Goal: Task Accomplishment & Management: Use online tool/utility

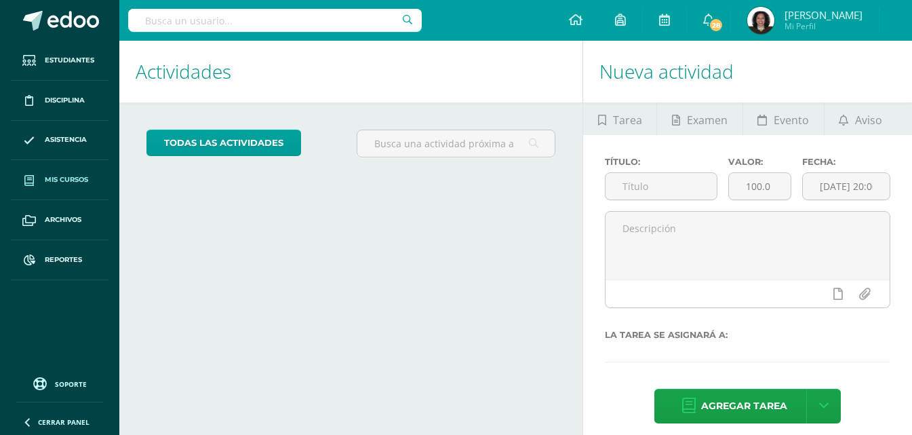
click at [79, 180] on span "Mis cursos" at bounding box center [66, 179] width 43 height 11
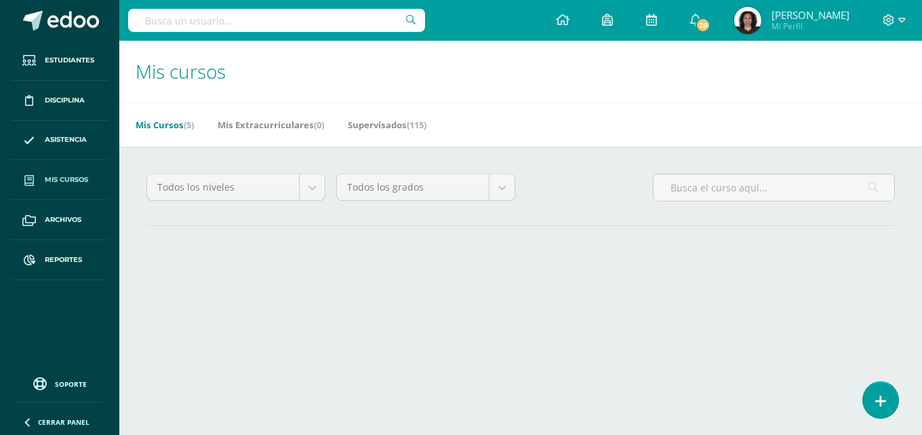
click at [79, 180] on span "Mis cursos" at bounding box center [66, 179] width 43 height 11
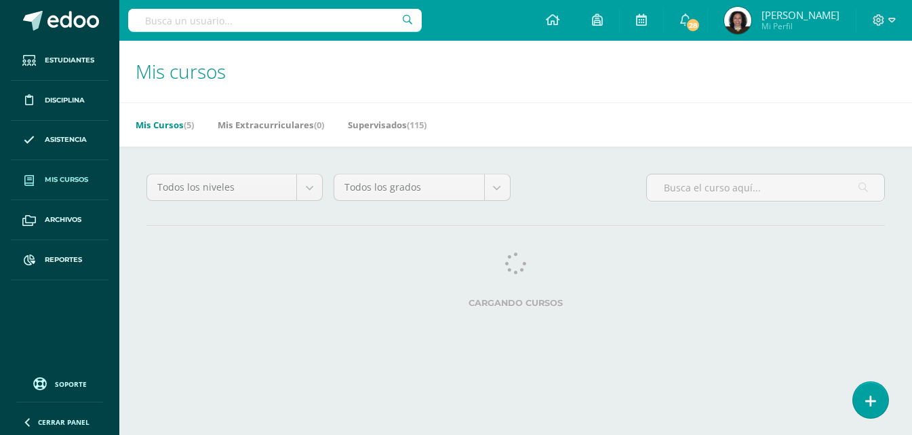
click at [79, 180] on span "Mis cursos" at bounding box center [66, 179] width 43 height 11
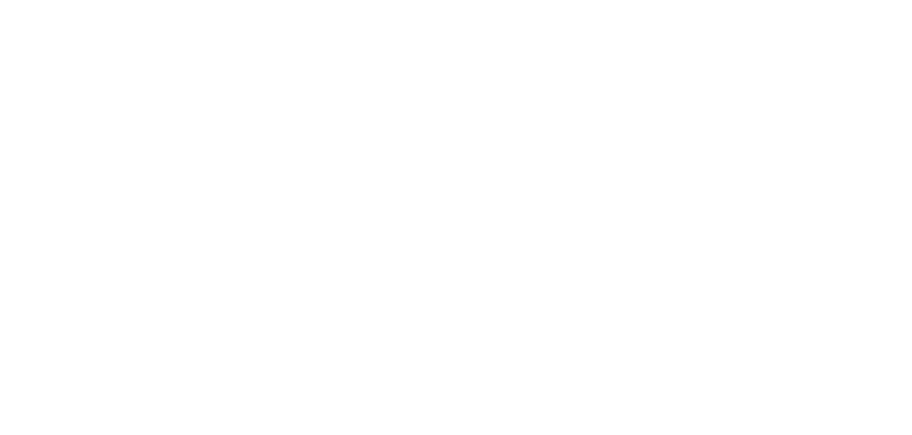
click at [0, 0] on html at bounding box center [0, 0] width 0 height 0
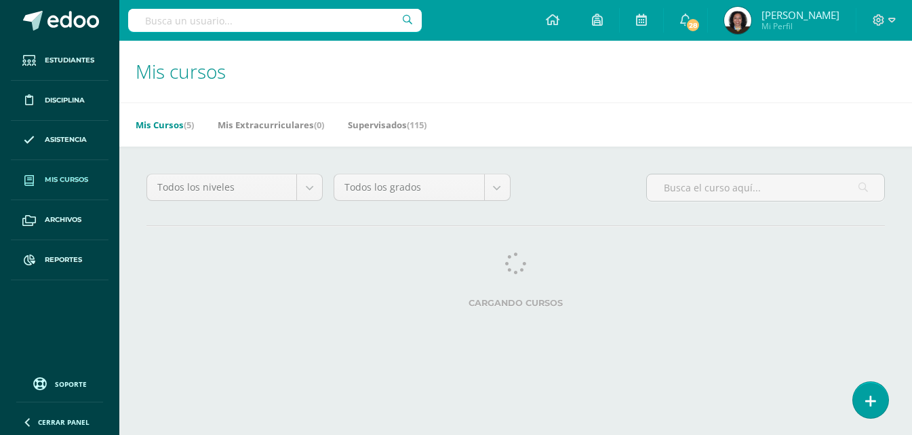
click at [66, 182] on span "Mis cursos" at bounding box center [66, 179] width 43 height 11
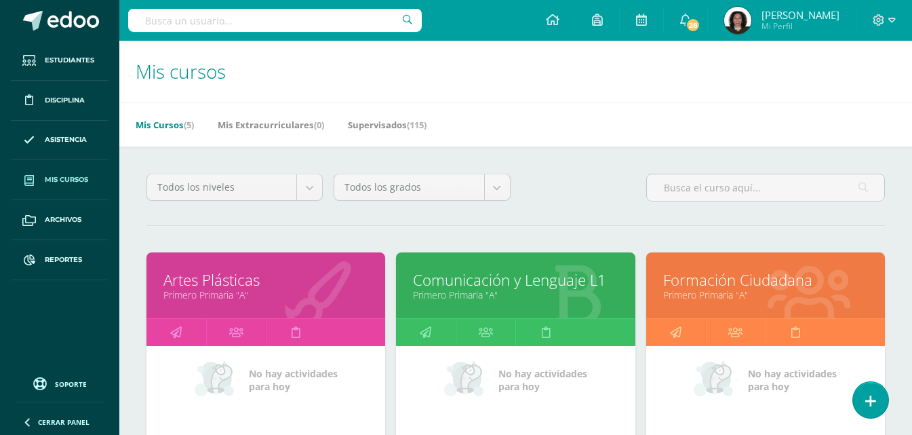
click at [66, 182] on span "Mis cursos" at bounding box center [66, 179] width 43 height 11
click at [62, 184] on span "Mis cursos" at bounding box center [66, 179] width 43 height 11
click at [69, 184] on span "Mis cursos" at bounding box center [66, 179] width 43 height 11
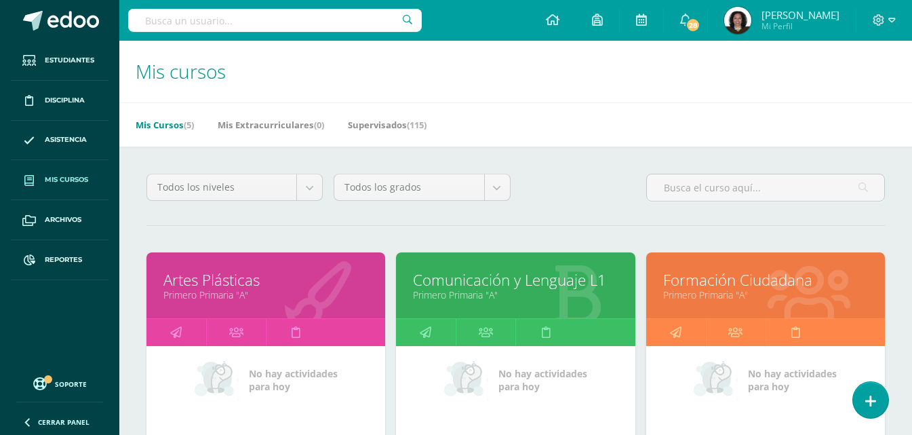
click at [60, 189] on link "Mis cursos" at bounding box center [60, 180] width 98 height 40
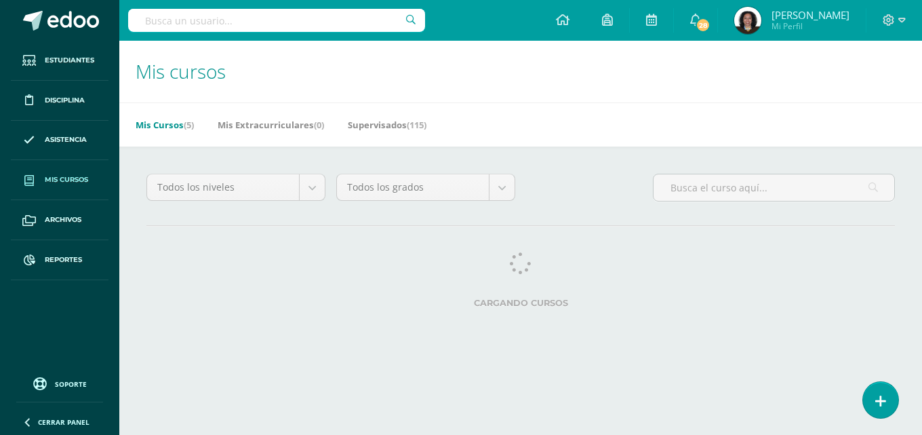
click at [204, 79] on span "Mis cursos" at bounding box center [181, 71] width 90 height 26
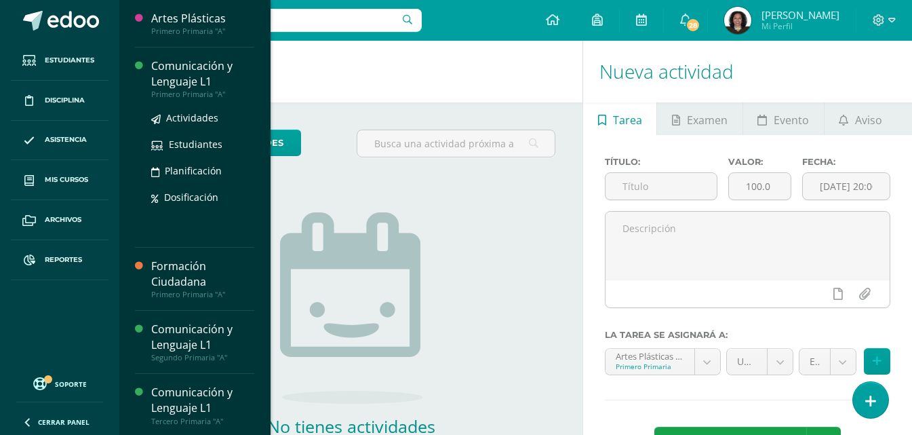
click at [213, 77] on div "Comunicación y Lenguaje L1" at bounding box center [202, 73] width 103 height 31
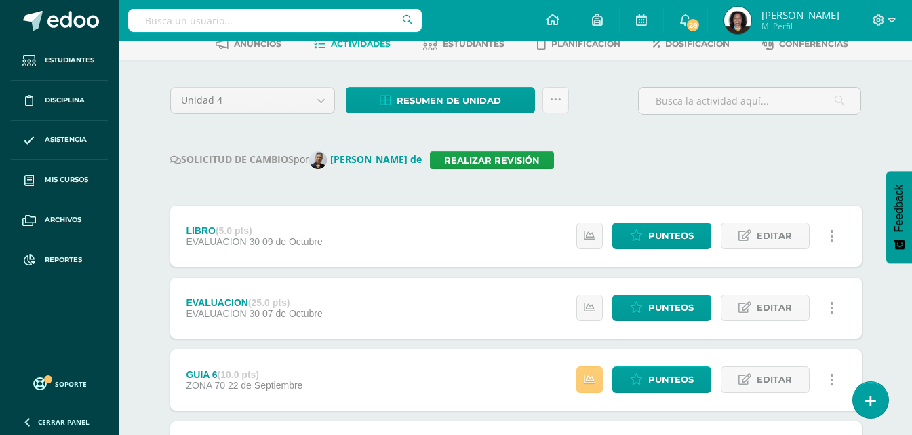
scroll to position [68, 0]
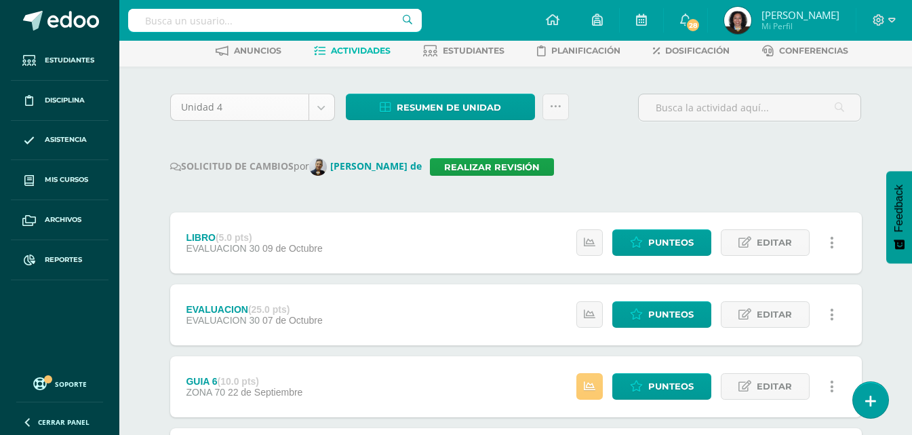
click at [317, 114] on body "Estudiantes Disciplina Asistencia Mis cursos Archivos Reportes Soporte Ayuda Re…" at bounding box center [456, 435] width 912 height 1007
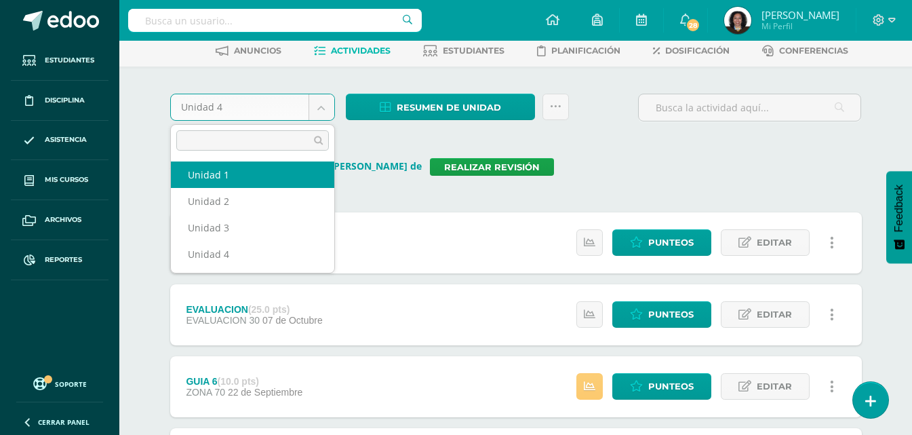
select select "Unidad 1"
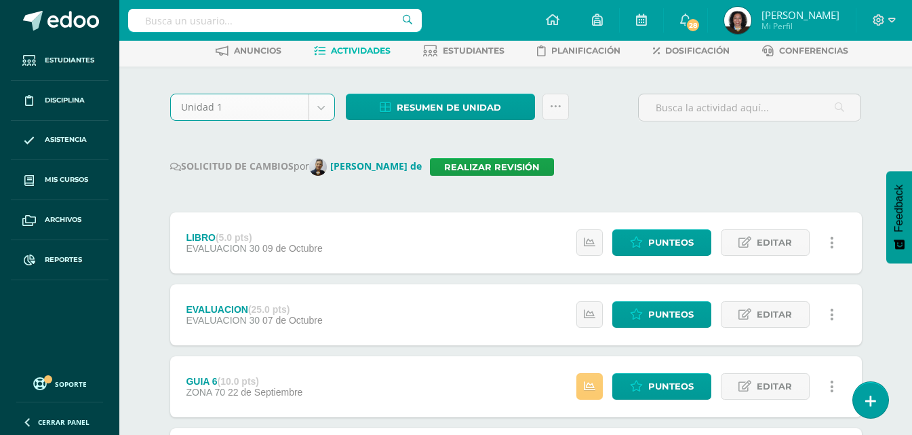
click at [315, 109] on body "Estudiantes Disciplina Asistencia Mis cursos Archivos Reportes Soporte Ayuda Re…" at bounding box center [456, 435] width 912 height 1007
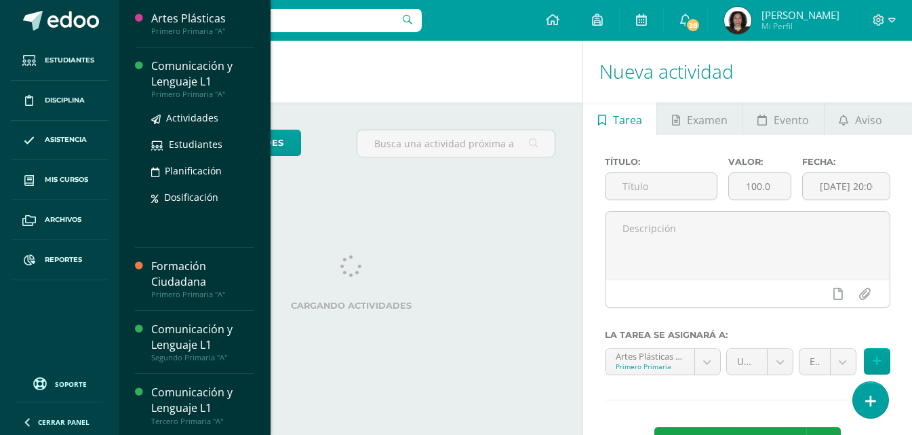
click at [180, 71] on div "Comunicación y Lenguaje L1" at bounding box center [202, 73] width 103 height 31
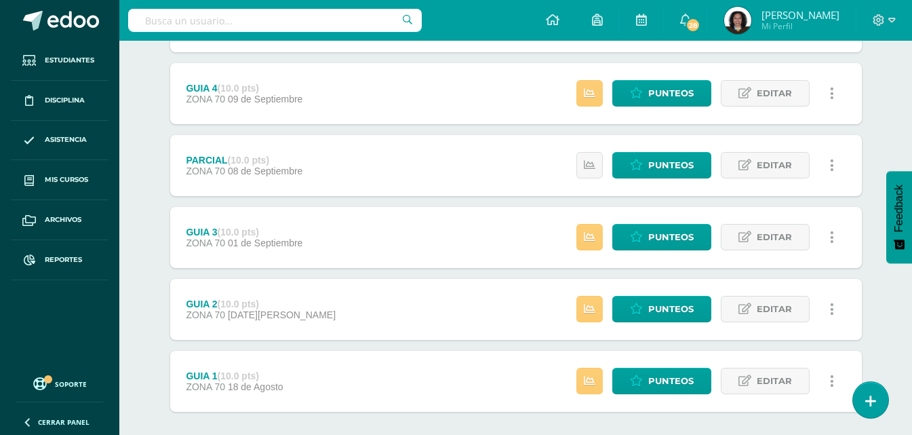
scroll to position [543, 0]
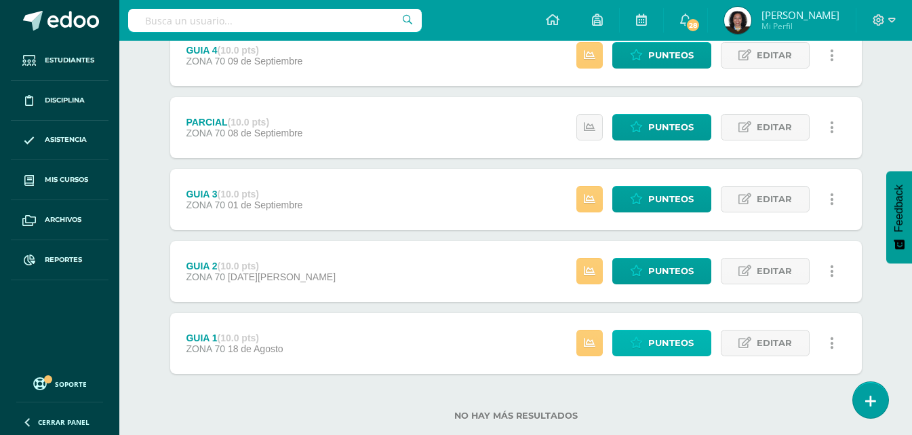
click at [655, 349] on span "Punteos" at bounding box center [670, 342] width 45 height 25
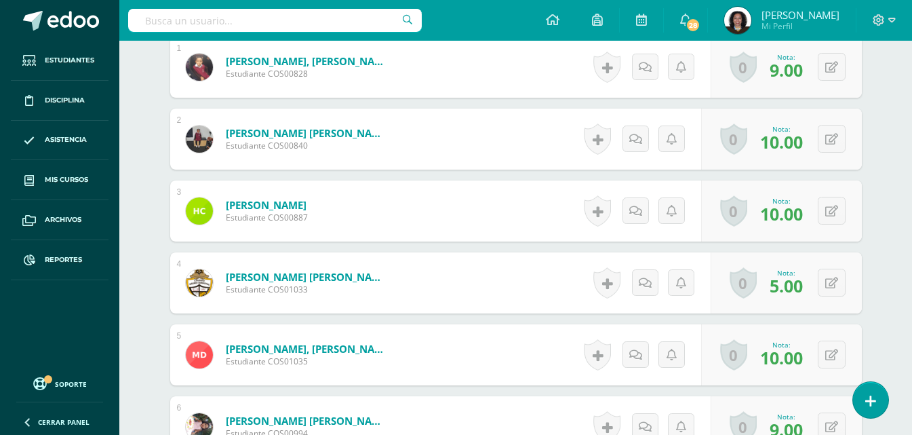
scroll to position [456, 0]
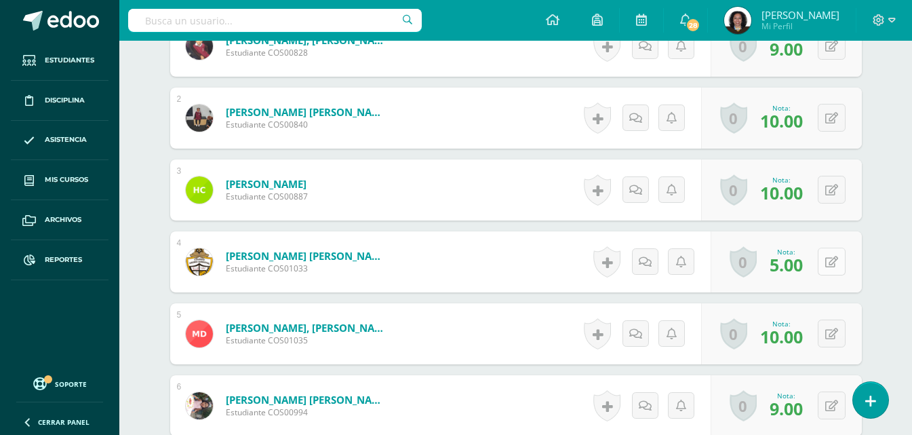
click at [831, 266] on button at bounding box center [832, 262] width 28 height 28
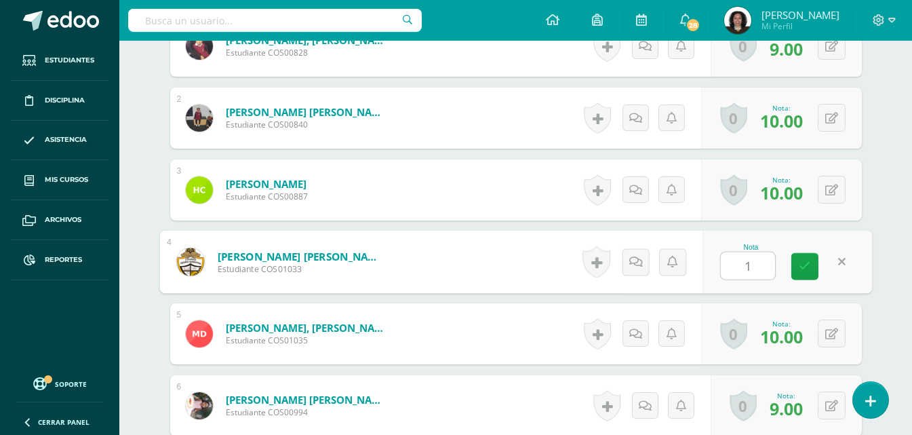
type input "10"
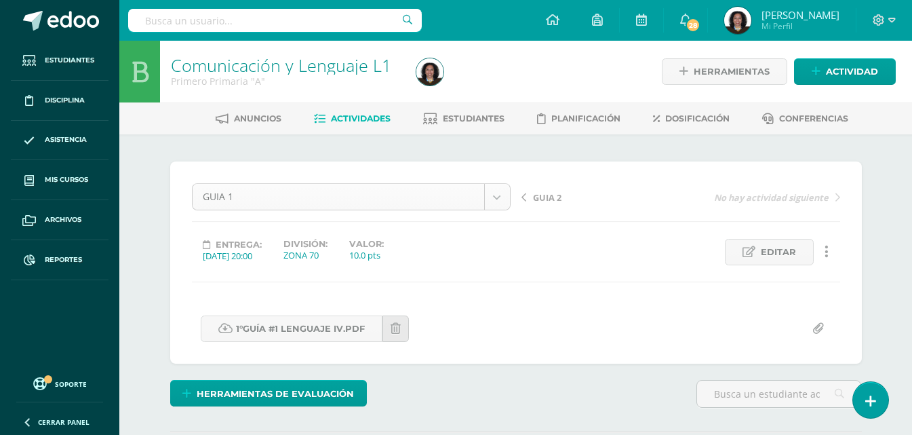
scroll to position [1, 0]
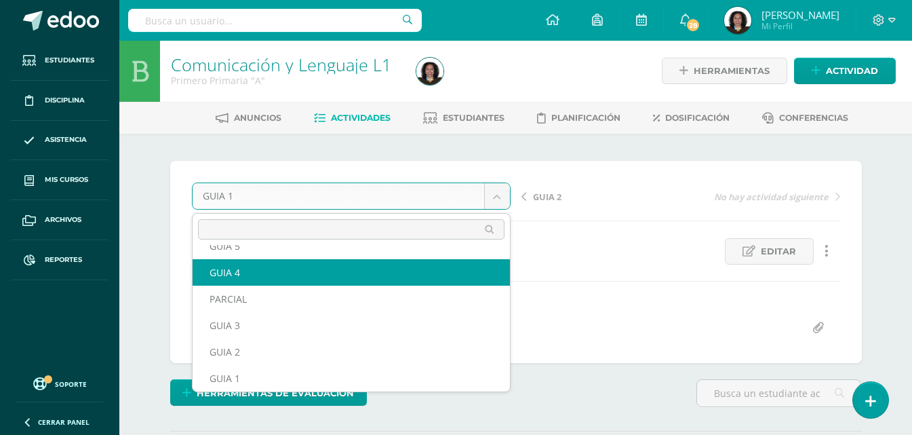
scroll to position [85, 0]
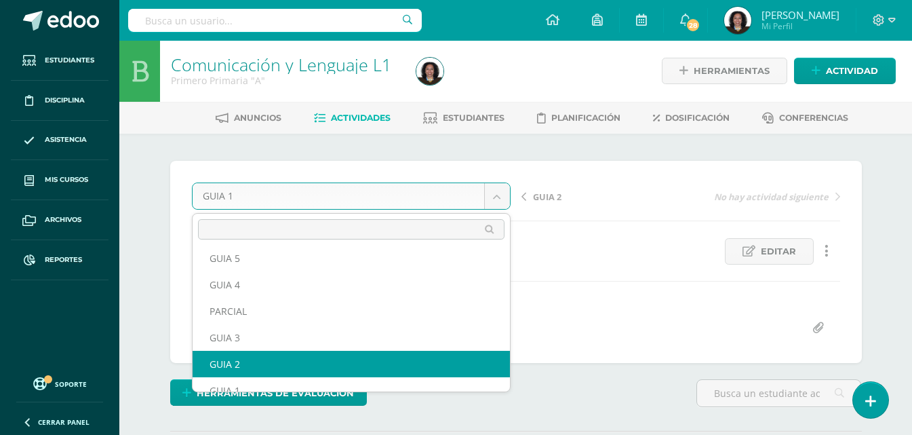
select select "/dashboard/teacher/grade-activity/123575/"
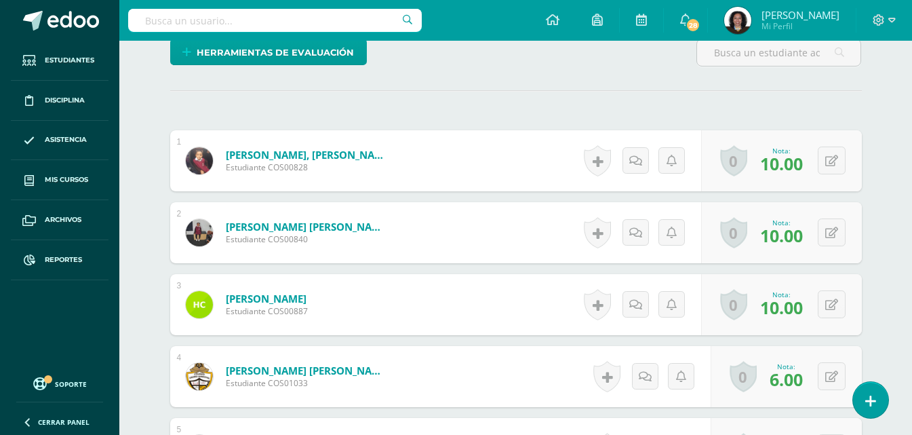
scroll to position [409, 0]
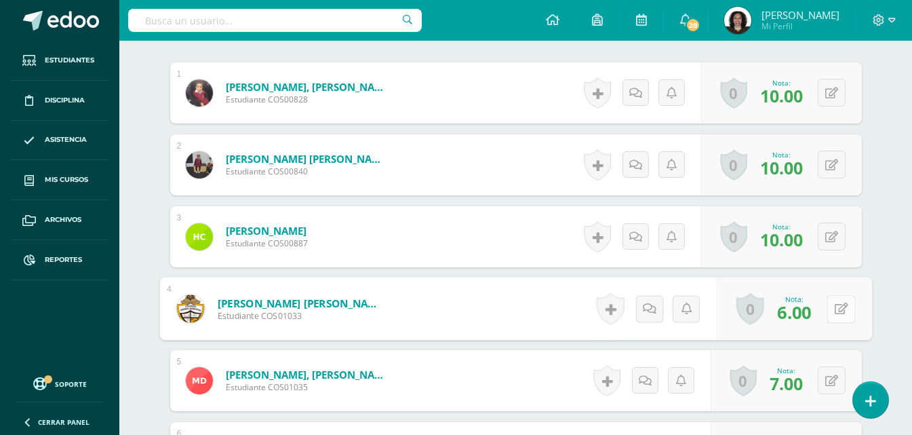
click at [832, 310] on button at bounding box center [841, 308] width 28 height 28
type input "9"
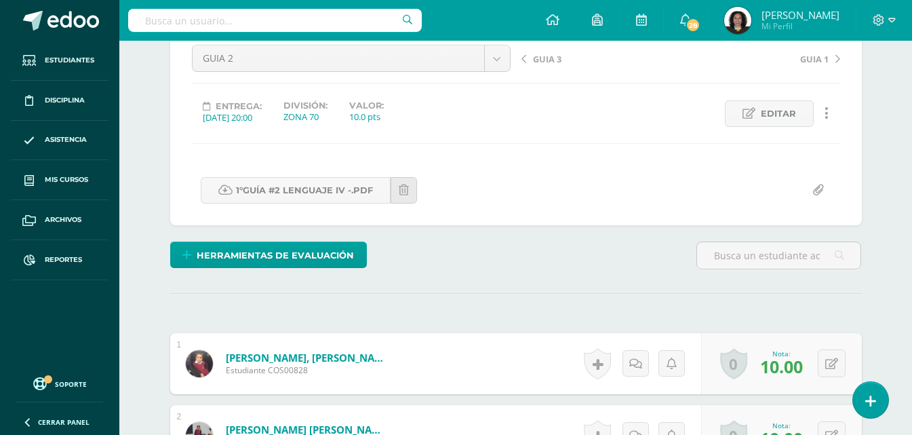
scroll to position [138, 0]
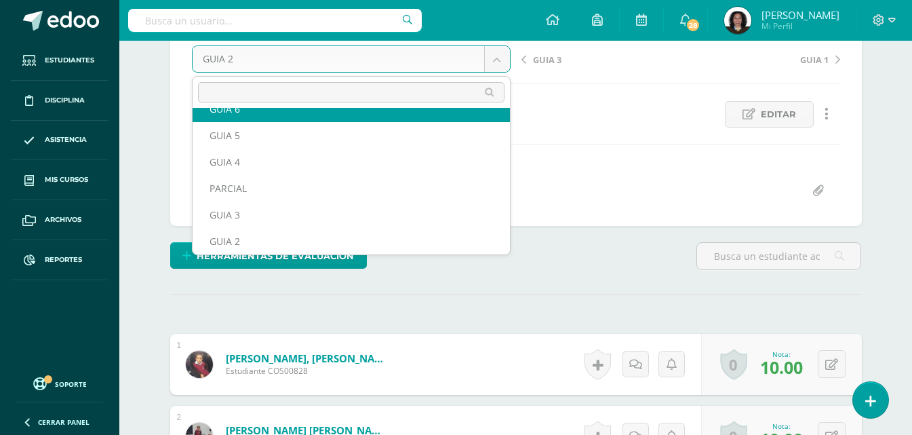
scroll to position [58, 0]
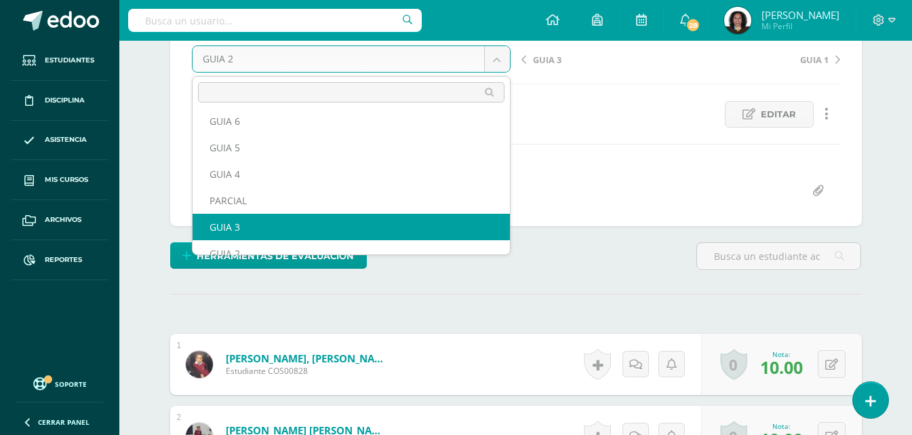
select select "/dashboard/teacher/grade-activity/123887/"
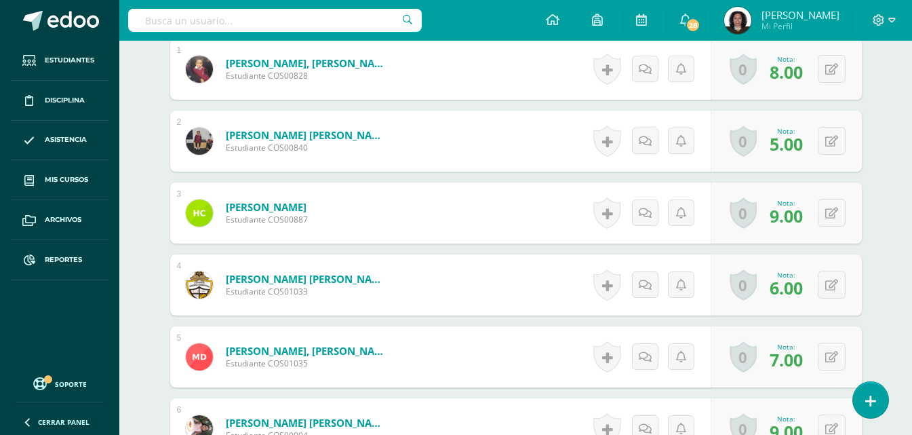
scroll to position [456, 0]
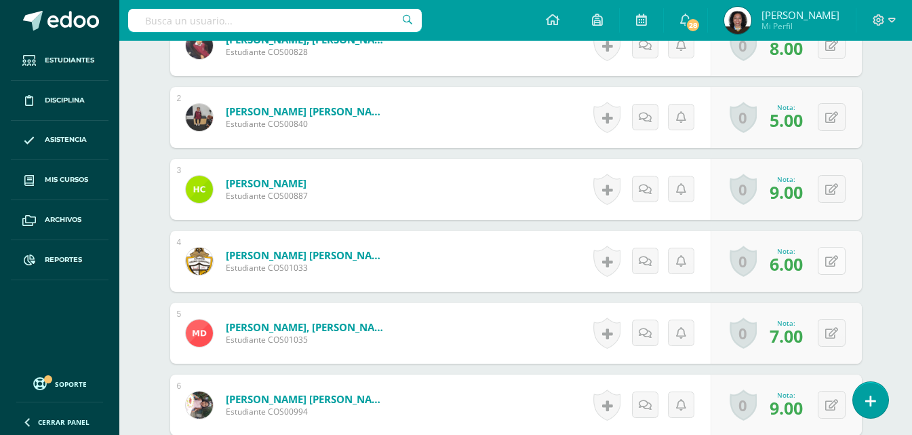
click at [829, 263] on button at bounding box center [832, 261] width 28 height 28
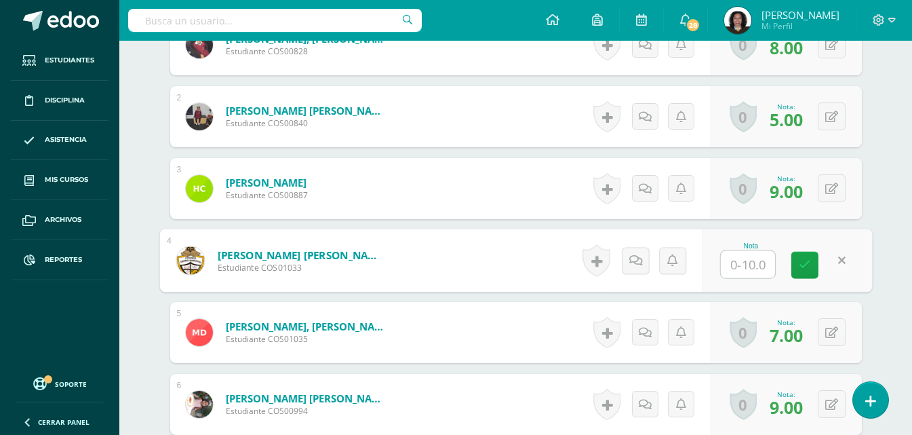
scroll to position [458, 0]
type input "9"
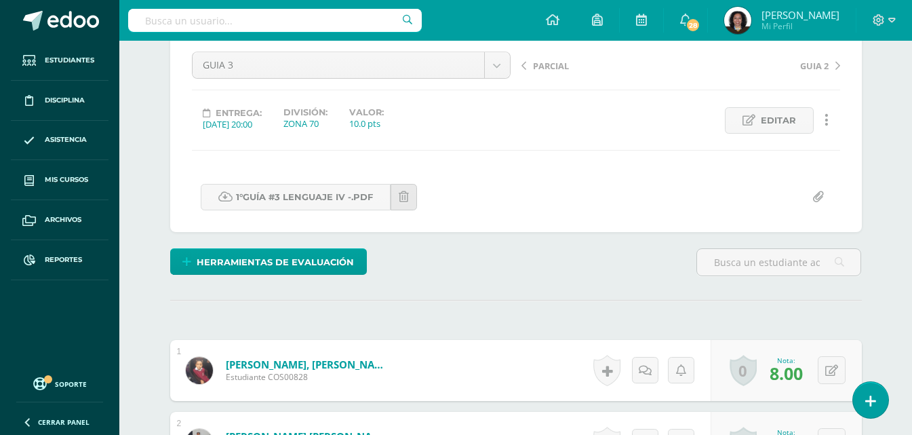
scroll to position [119, 0]
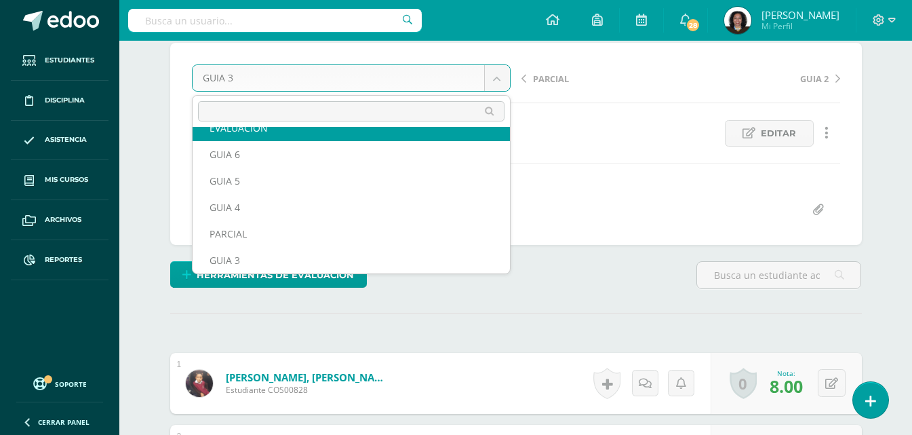
scroll to position [32, 0]
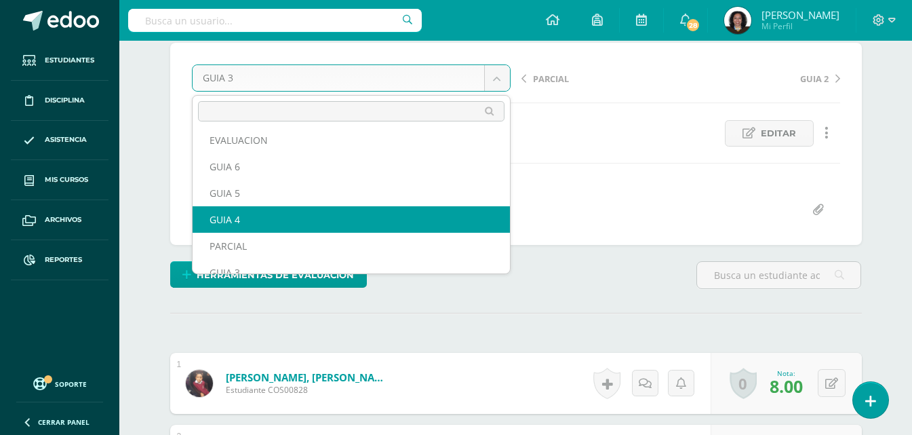
select select "/dashboard/teacher/grade-activity/124054/"
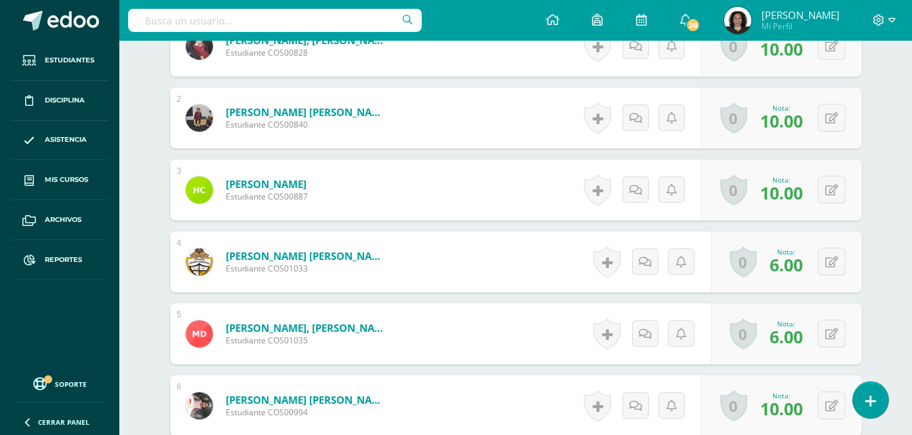
scroll to position [456, 0]
click at [832, 265] on button at bounding box center [832, 261] width 28 height 28
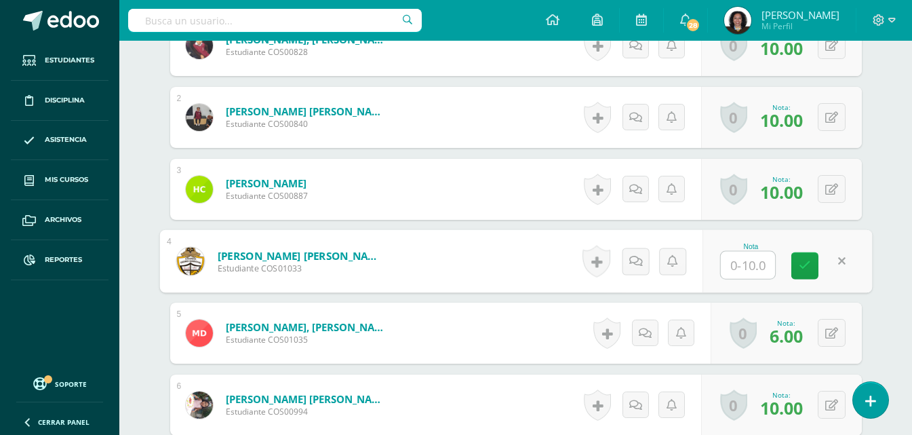
type input "8"
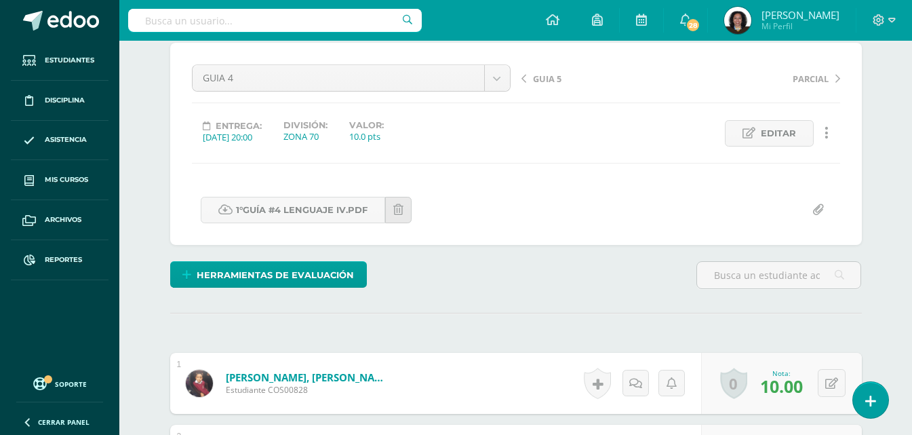
scroll to position [0, 0]
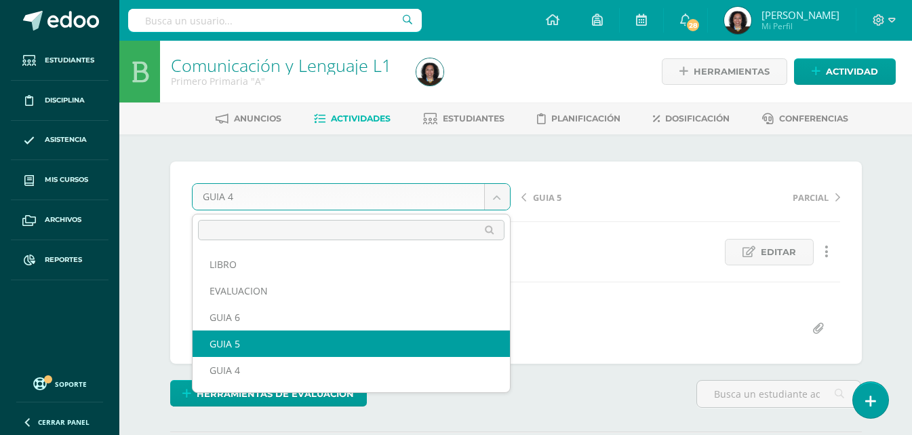
select select "/dashboard/teacher/grade-activity/124510/"
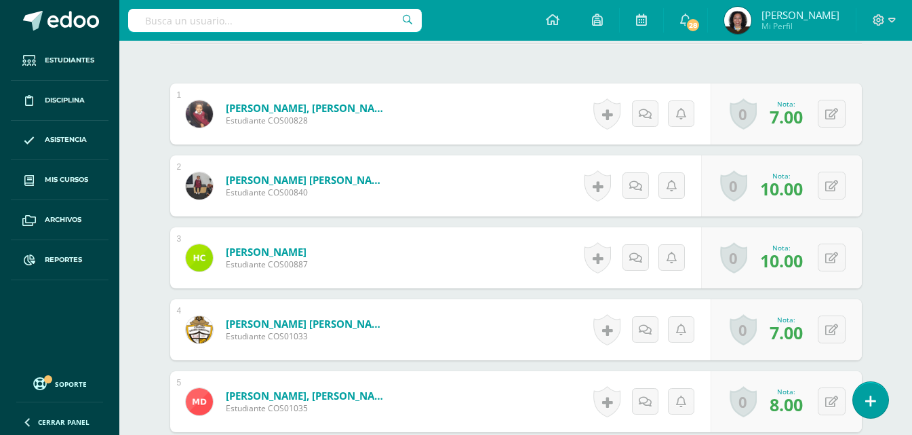
scroll to position [389, 0]
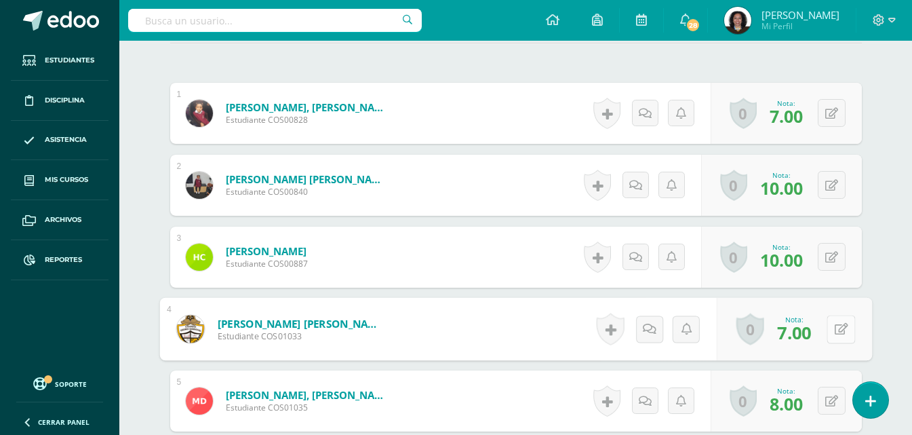
click at [834, 330] on button at bounding box center [841, 329] width 28 height 28
type input "8"
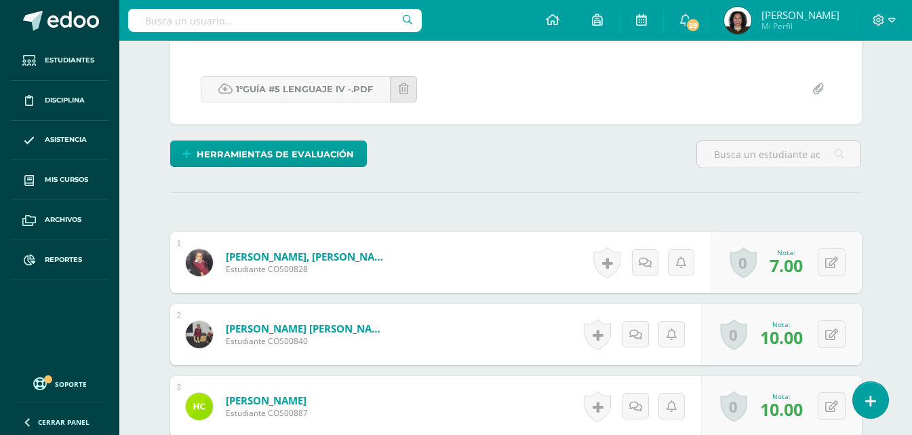
scroll to position [51, 0]
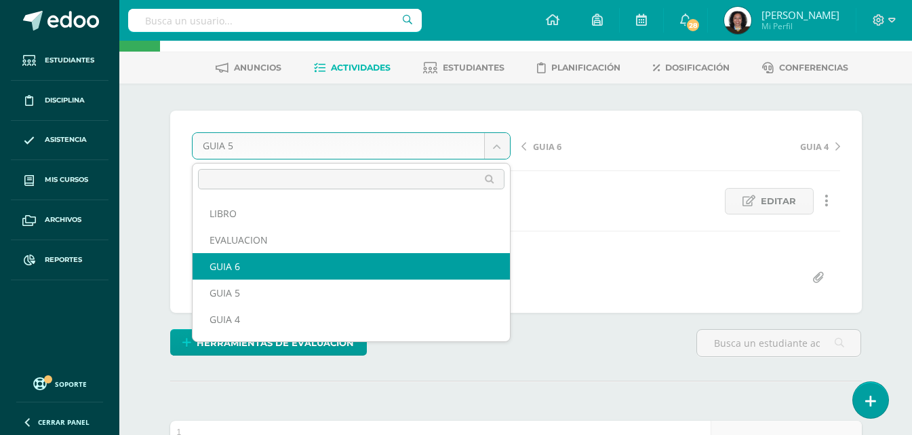
select select "/dashboard/teacher/grade-activity/124542/"
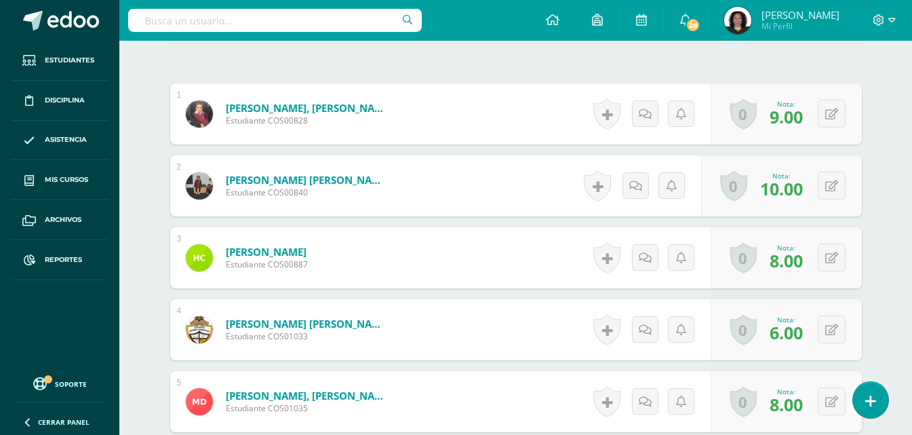
scroll to position [389, 0]
click at [830, 327] on button at bounding box center [832, 329] width 28 height 28
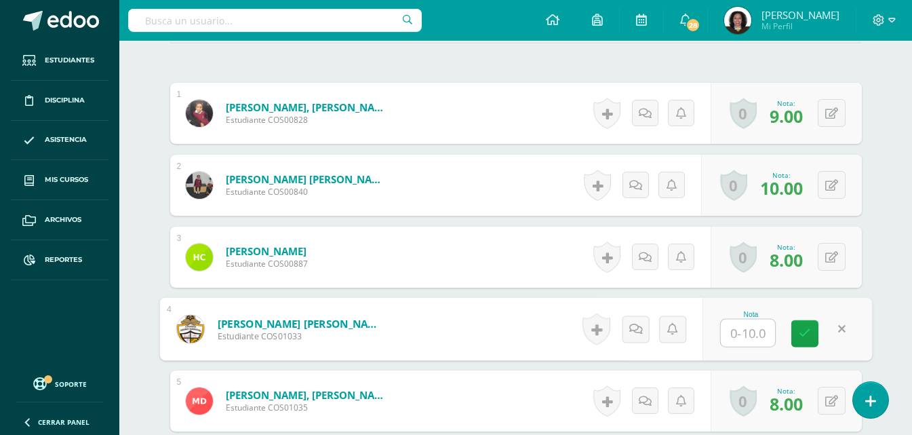
type input "7"
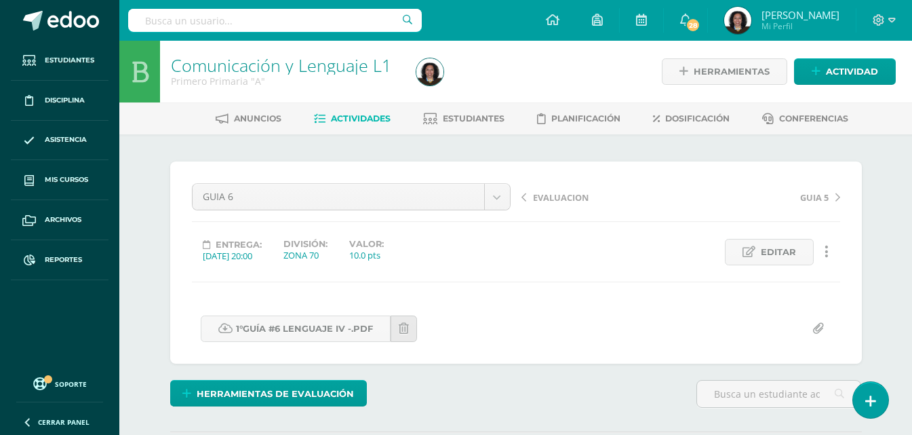
scroll to position [1, 0]
click at [469, 119] on span "Estudiantes" at bounding box center [474, 118] width 62 height 10
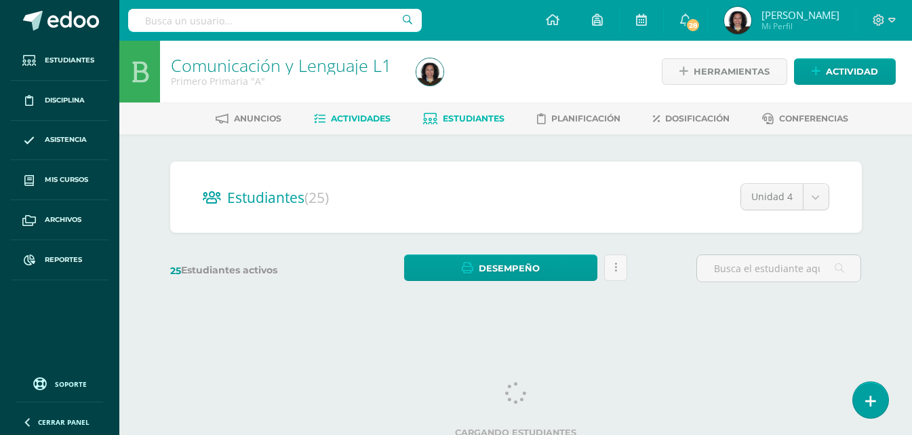
click at [365, 118] on span "Actividades" at bounding box center [361, 118] width 60 height 10
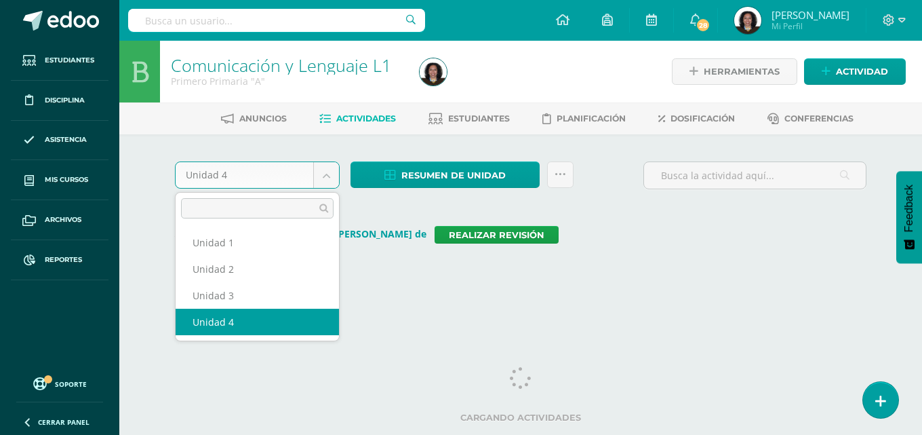
click at [326, 175] on body "Estudiantes Disciplina Asistencia Mis cursos Archivos Reportes Soporte Ayuda Re…" at bounding box center [461, 153] width 922 height 307
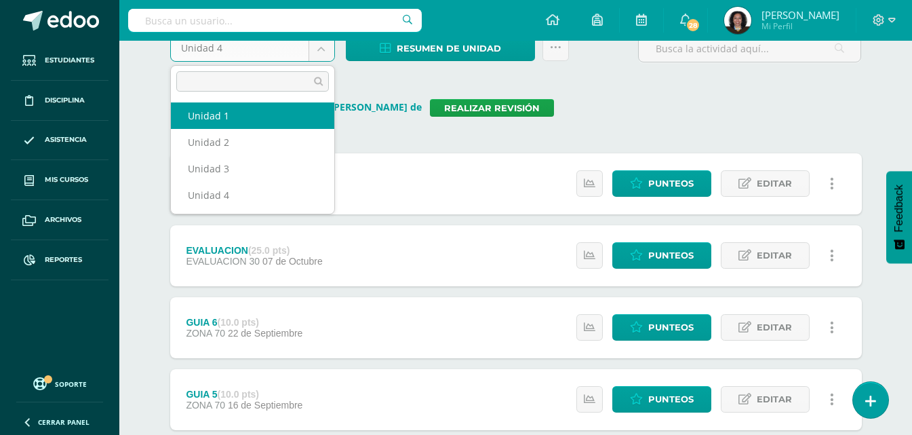
scroll to position [136, 0]
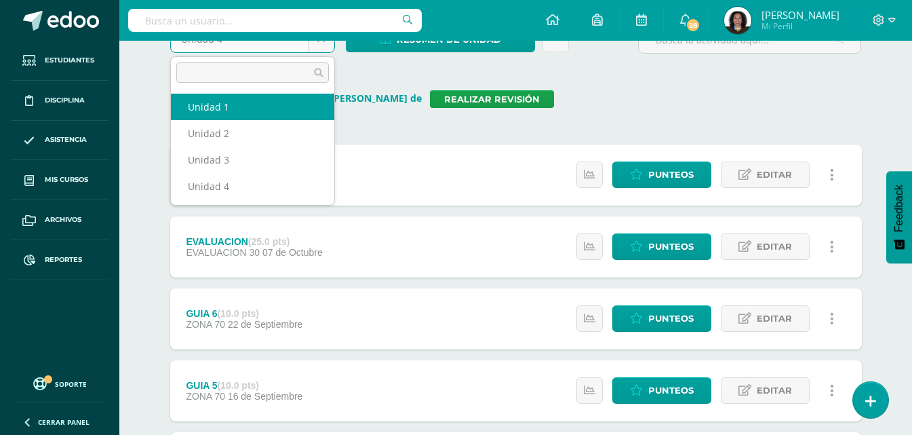
click at [474, 202] on body "Estudiantes Disciplina Asistencia Mis cursos Archivos Reportes Soporte Ayuda Re…" at bounding box center [456, 367] width 912 height 1007
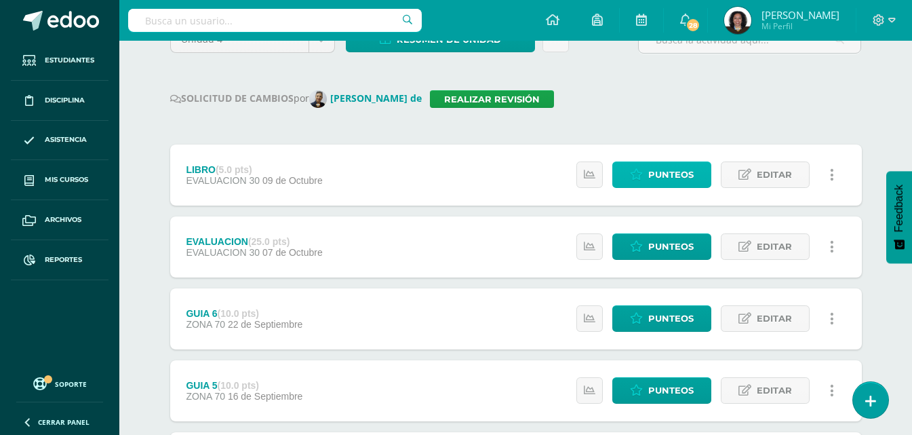
click at [652, 184] on span "Punteos" at bounding box center [670, 174] width 45 height 25
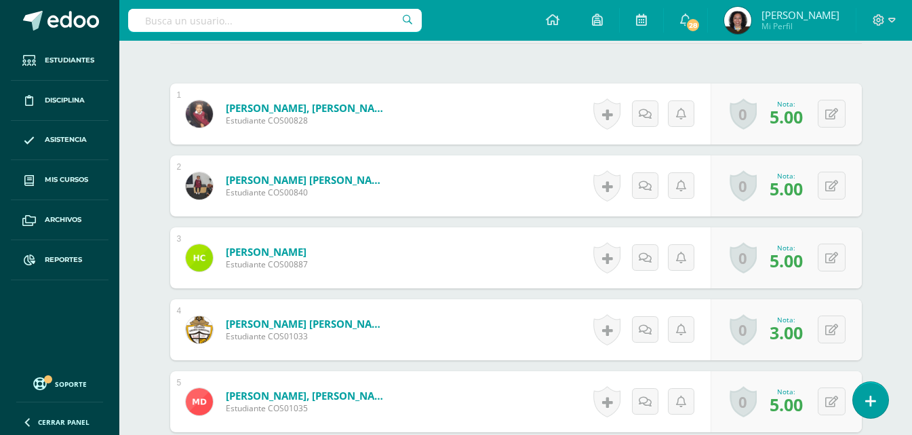
scroll to position [389, 0]
click at [834, 332] on icon at bounding box center [831, 330] width 13 height 12
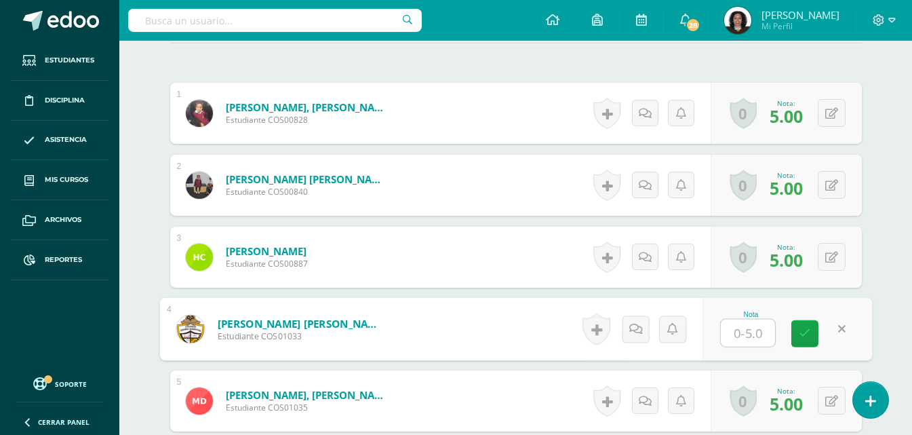
type input "5"
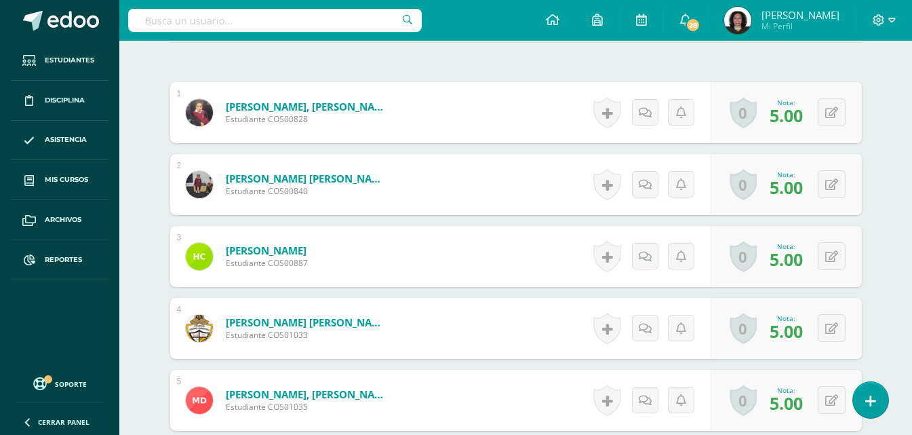
scroll to position [0, 0]
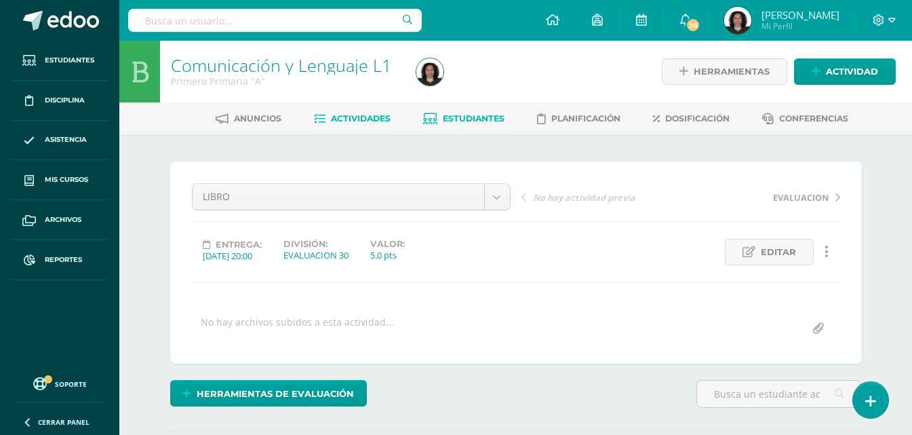
click at [469, 119] on span "Estudiantes" at bounding box center [474, 118] width 62 height 10
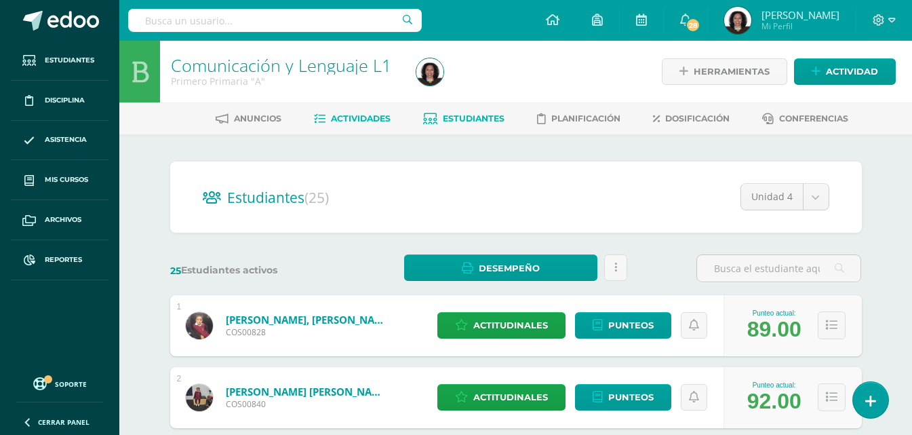
click at [365, 119] on span "Actividades" at bounding box center [361, 118] width 60 height 10
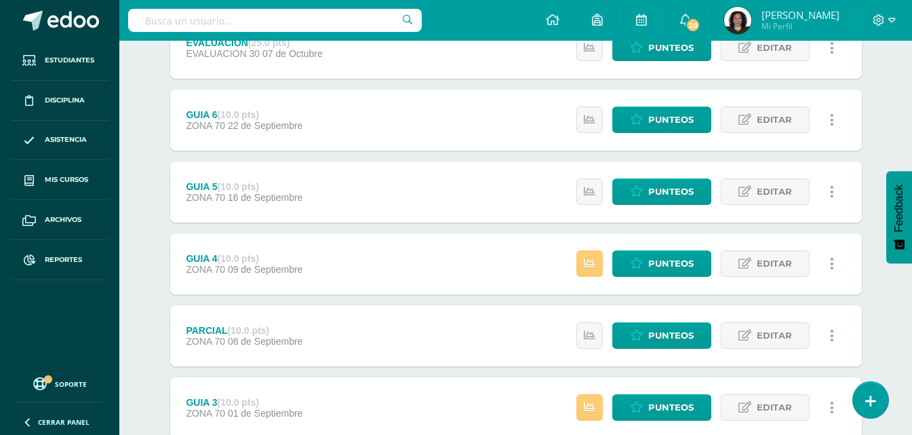
scroll to position [339, 0]
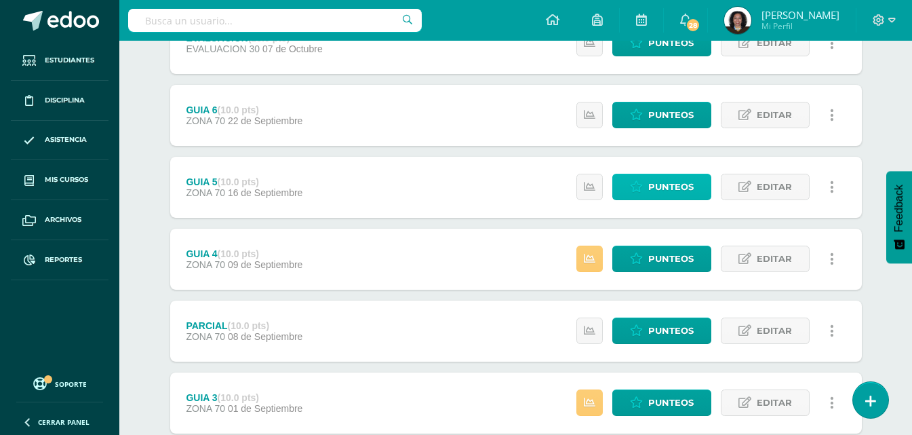
click at [675, 193] on span "Punteos" at bounding box center [670, 186] width 45 height 25
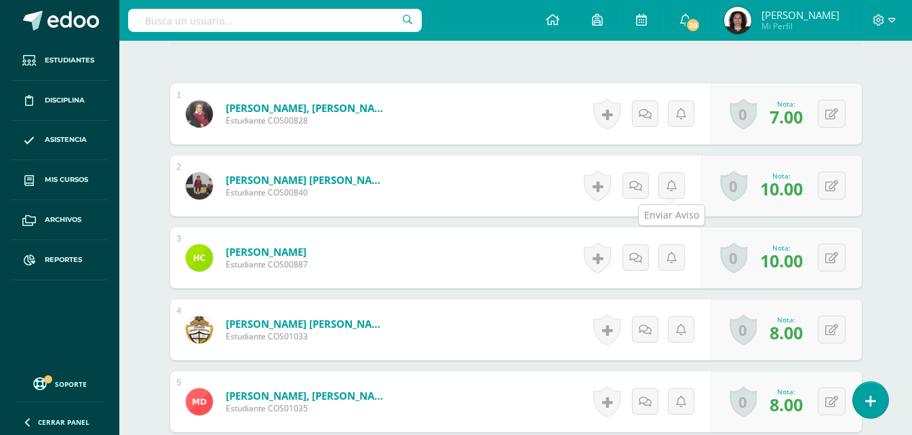
scroll to position [389, 0]
click at [827, 332] on button at bounding box center [832, 329] width 28 height 28
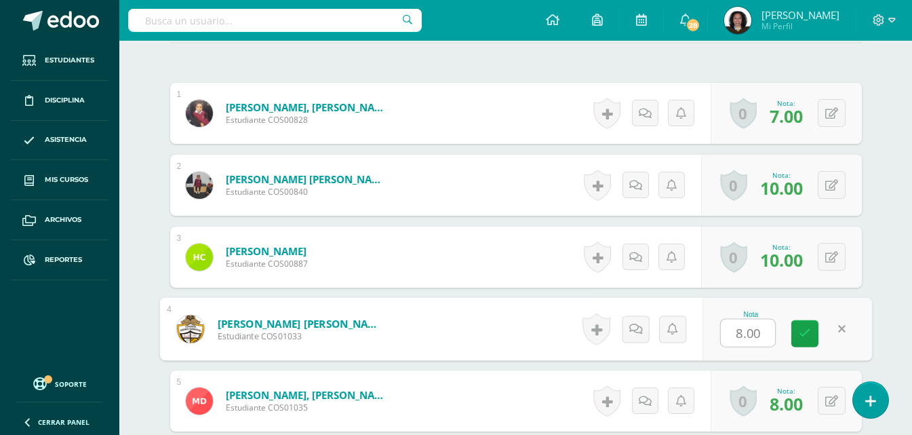
scroll to position [389, 0]
type input "9"
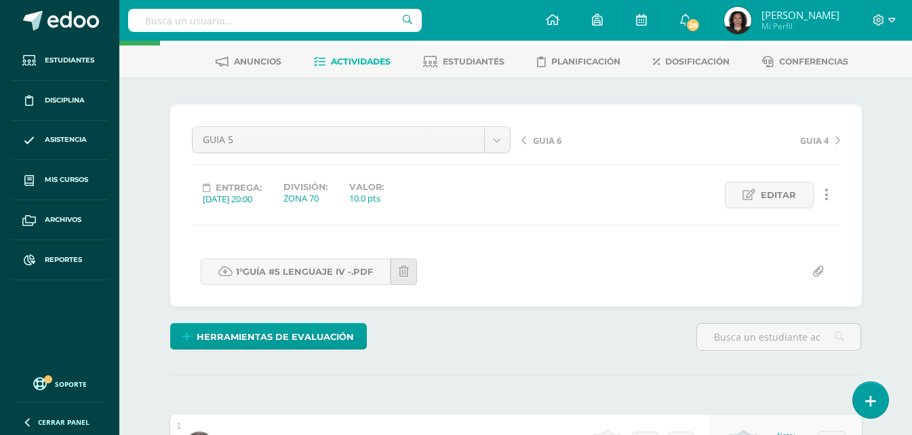
scroll to position [51, 0]
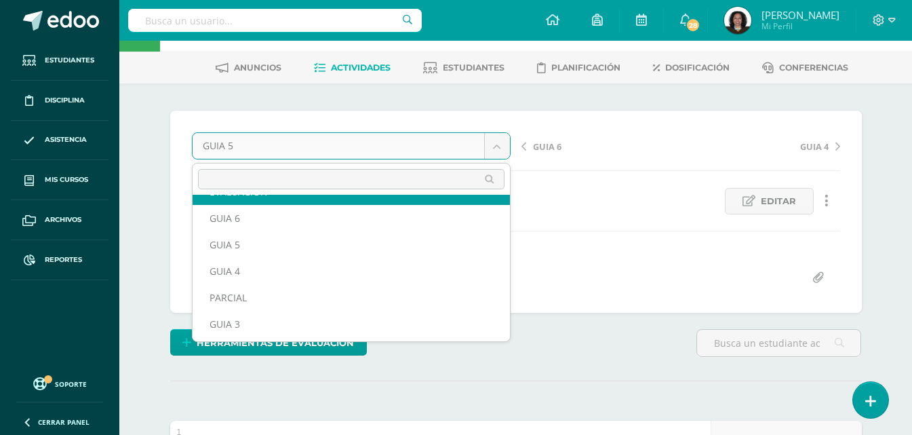
scroll to position [68, 0]
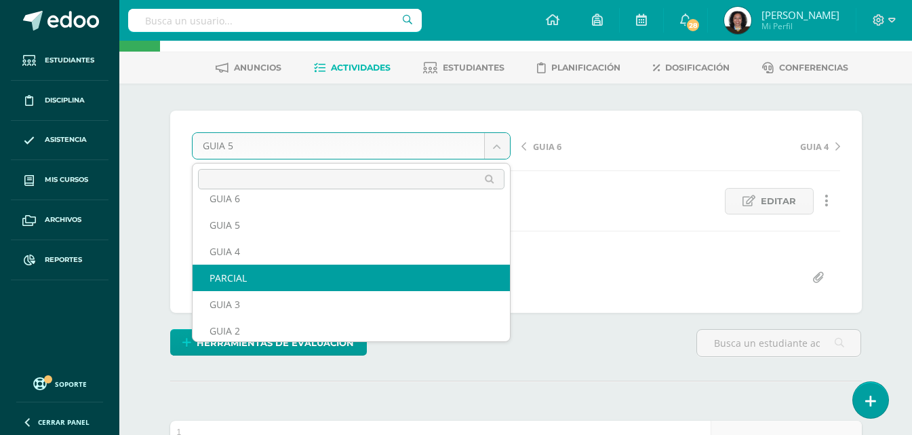
select select "/dashboard/teacher/grade-activity/124137/"
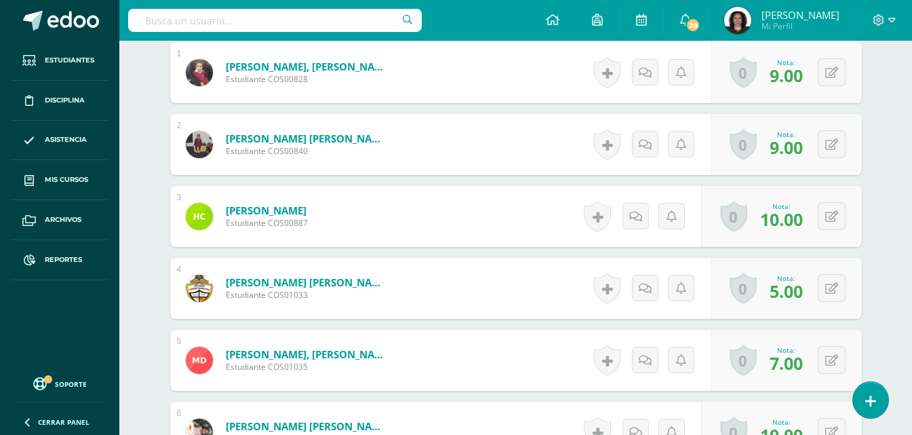
scroll to position [456, 0]
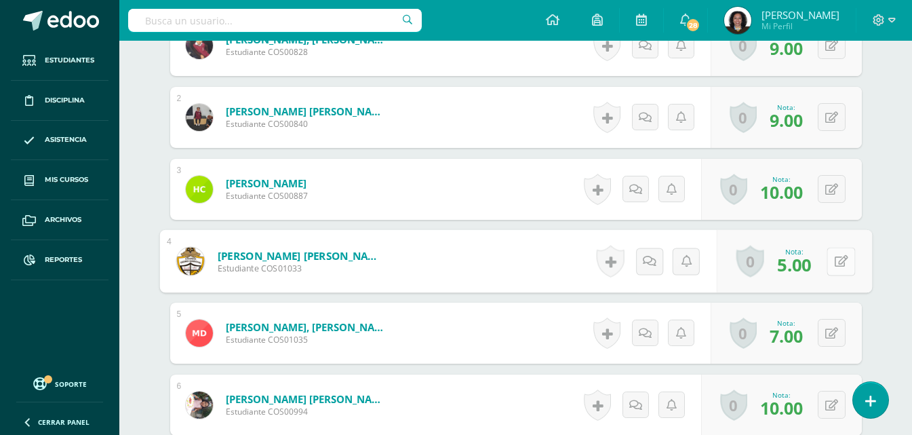
click at [827, 264] on button at bounding box center [841, 261] width 28 height 28
type input "7"
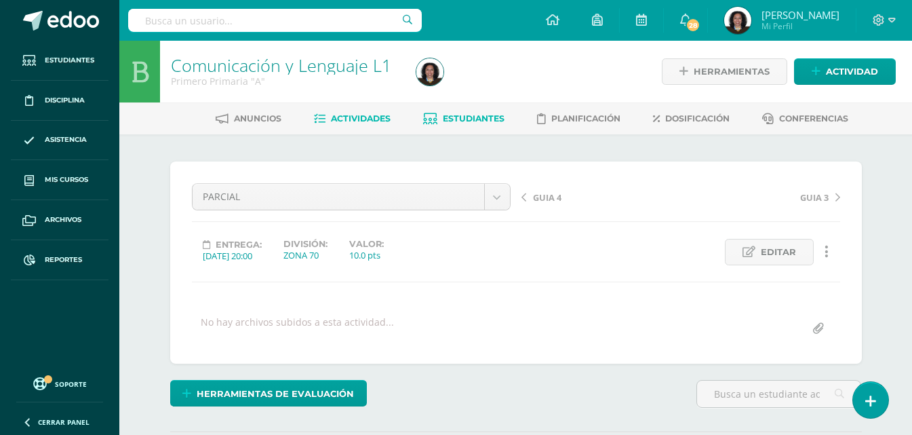
scroll to position [1, 0]
click at [482, 124] on link "Estudiantes" at bounding box center [463, 118] width 81 height 22
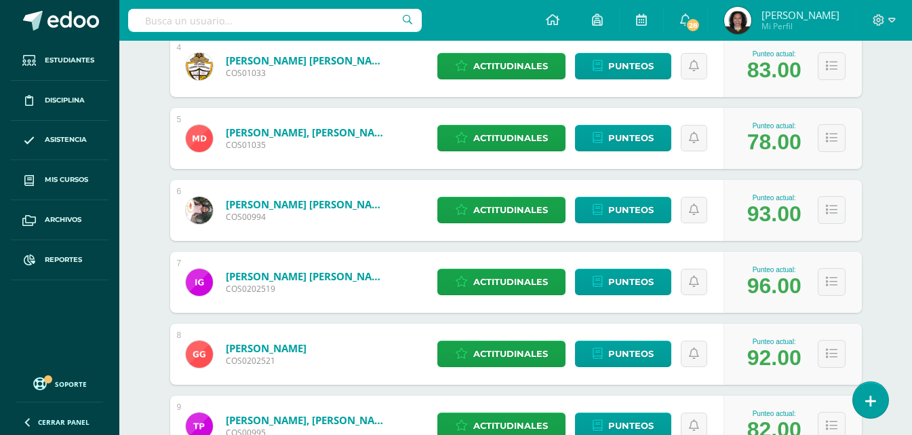
scroll to position [136, 0]
